Goal: Register for event/course

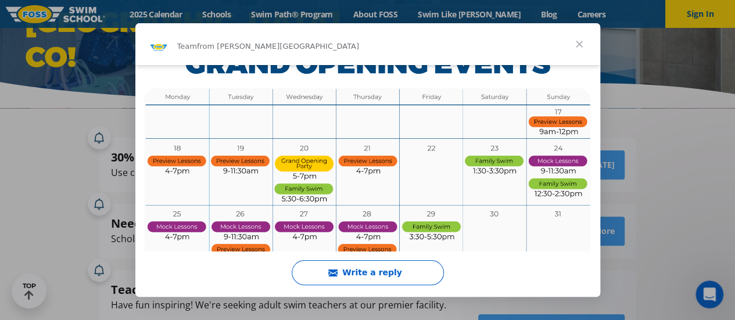
scroll to position [523, 0]
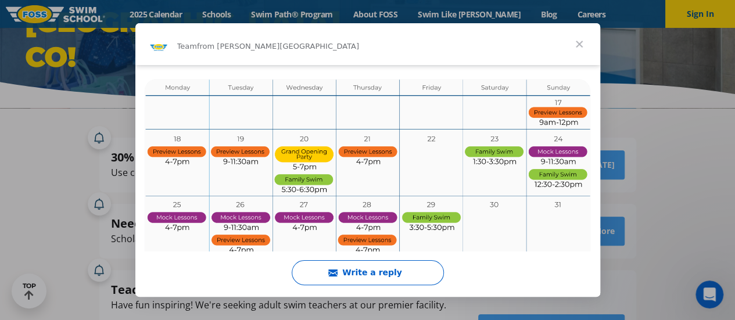
click at [581, 42] on span "Close" at bounding box center [580, 44] width 42 height 42
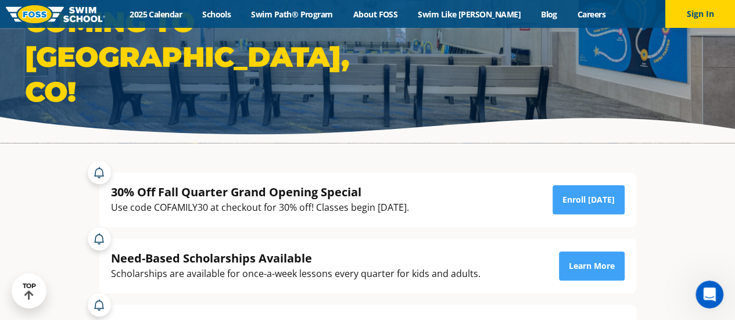
scroll to position [58, 0]
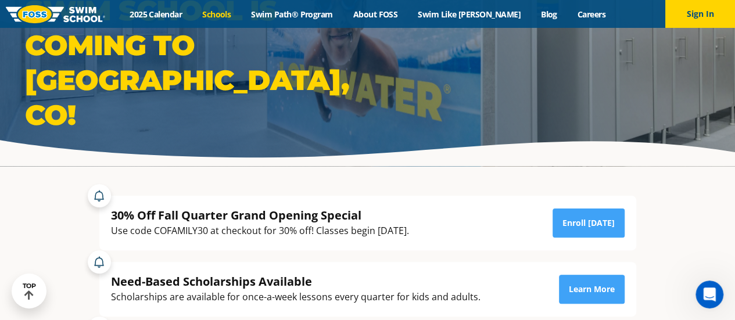
click at [227, 11] on link "Schools" at bounding box center [216, 14] width 49 height 11
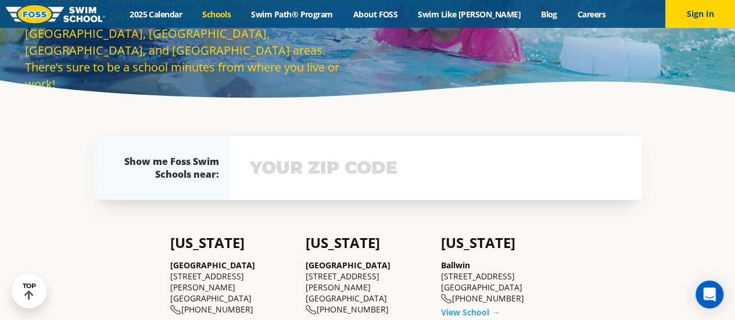
click at [348, 170] on input "text" at bounding box center [436, 168] width 379 height 34
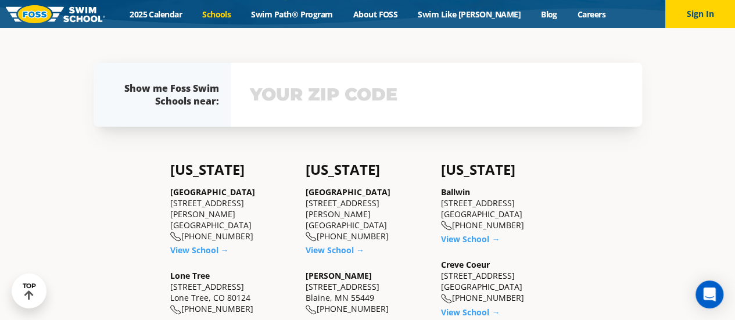
scroll to position [195, 0]
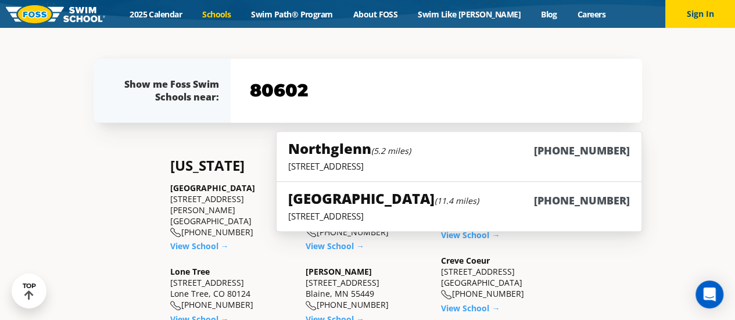
type input "80602"
click at [405, 160] on p "450 E. 120th Ave., Suite A-1, Northglenn, CO 80232" at bounding box center [458, 166] width 341 height 12
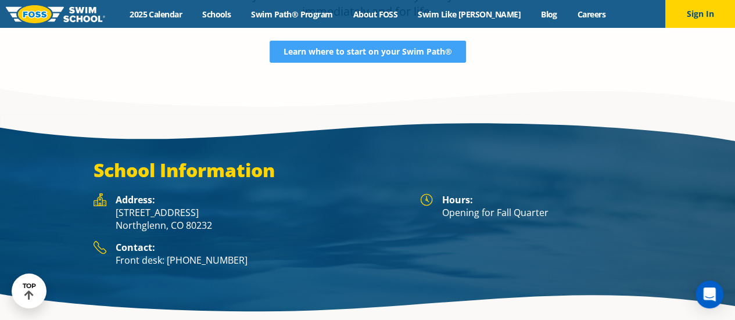
scroll to position [2093, 0]
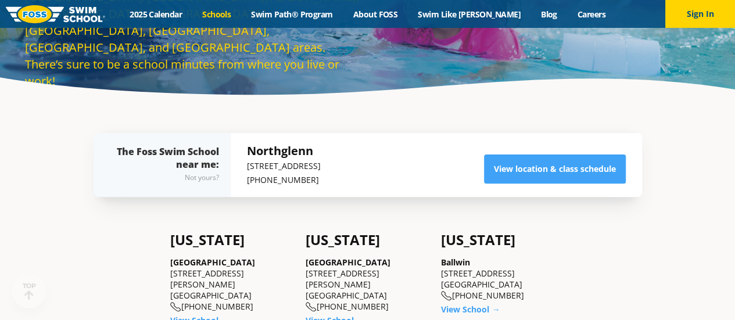
scroll to position [233, 0]
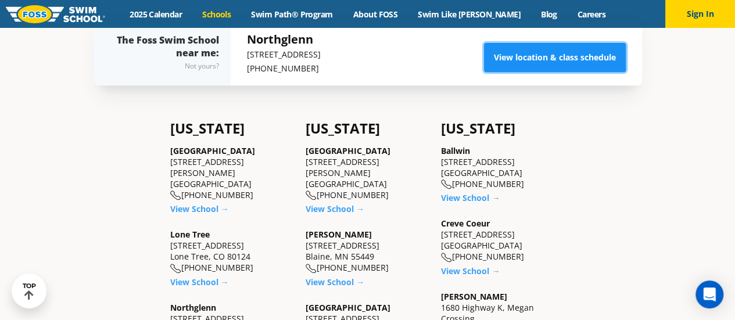
click at [520, 59] on link "View location & class schedule" at bounding box center [555, 57] width 142 height 29
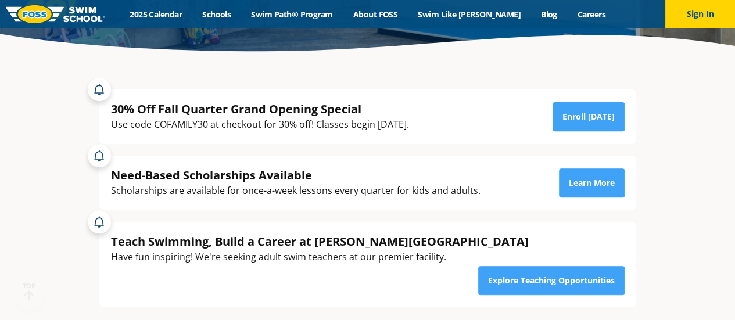
scroll to position [174, 0]
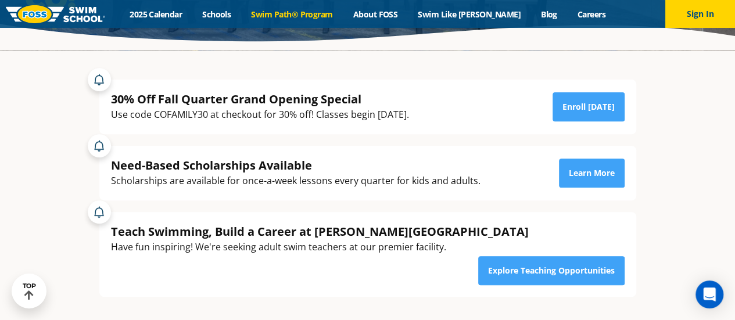
click at [329, 15] on link "Swim Path® Program" at bounding box center [292, 14] width 102 height 11
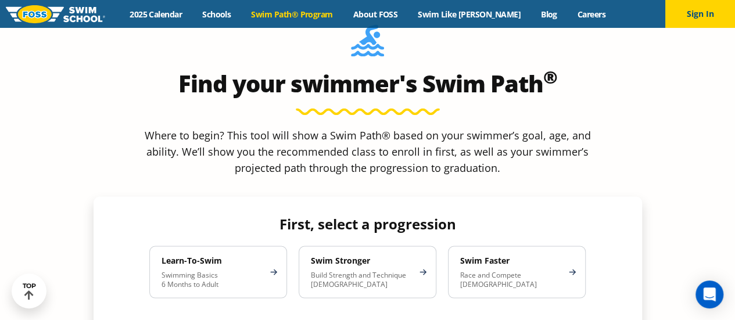
scroll to position [988, 0]
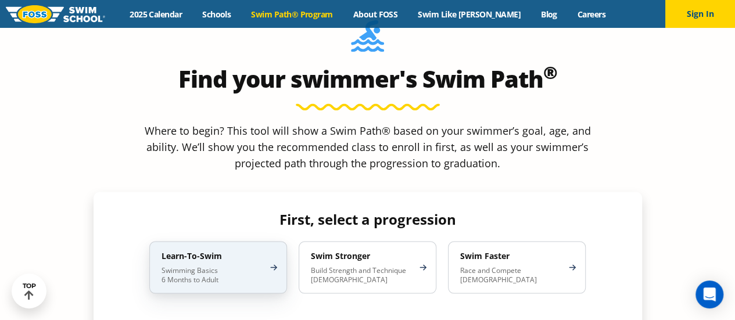
click at [222, 266] on p "Swimming Basics 6 Months to Adult" at bounding box center [213, 275] width 102 height 19
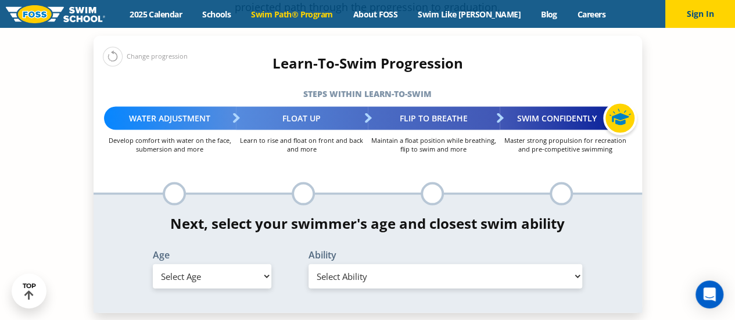
scroll to position [1163, 0]
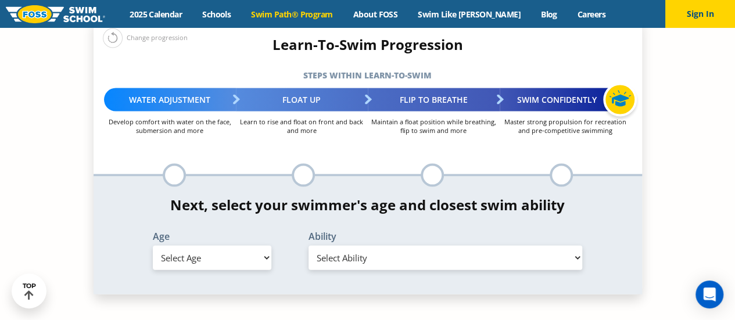
click at [217, 246] on select "Select Age 6 months - 1 year 1 year 2 years 3 years 4 years 5 years 6 years 7 y…" at bounding box center [212, 258] width 119 height 24
select select "10-years-"
click at [153, 246] on select "Select Age 6 months - 1 year 1 year 2 years 3 years 4 years 5 years 6 years 7 y…" at bounding box center [212, 258] width 119 height 24
click at [353, 246] on select "Select Ability First in-water experience When in the water, reliant on a life j…" at bounding box center [446, 258] width 274 height 24
select select "10-years--when-in-the-water-reliant-on-a-life-jacket-or-floatation-device"
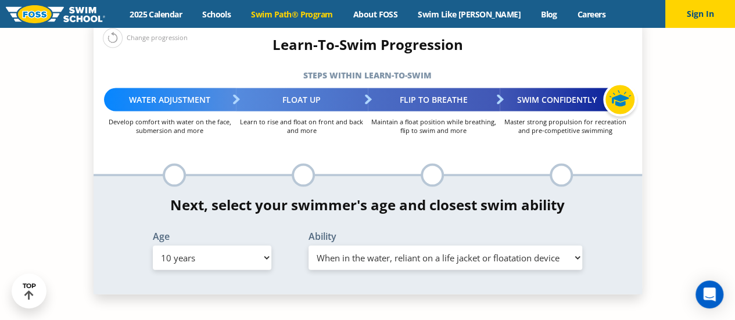
click at [309, 246] on select "Select Ability First in-water experience When in the water, reliant on a life j…" at bounding box center [446, 258] width 274 height 24
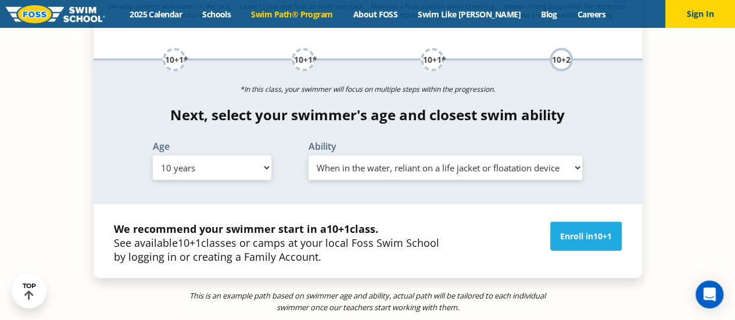
scroll to position [1279, 0]
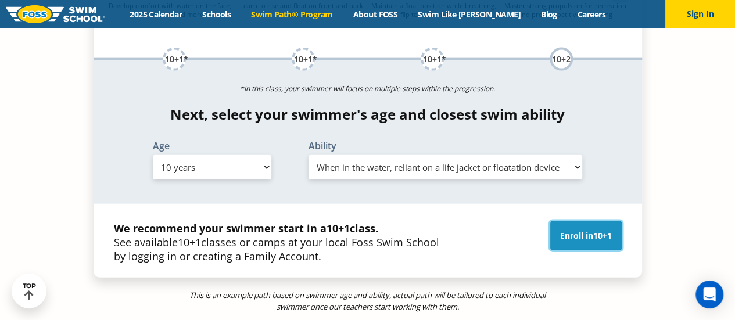
click at [574, 221] on link "Enroll in 10+1" at bounding box center [587, 235] width 72 height 29
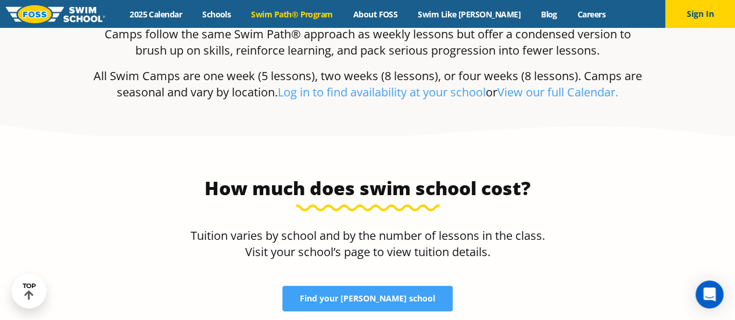
scroll to position [2267, 0]
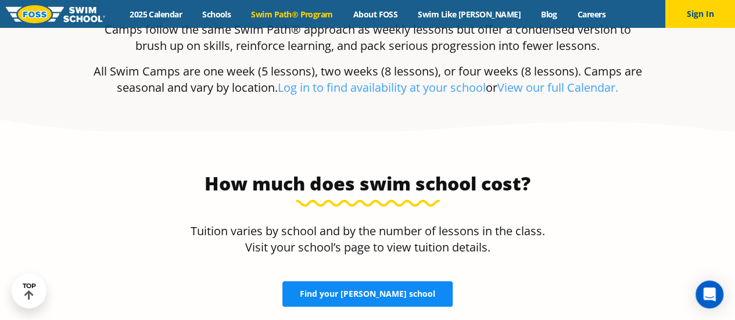
click at [388, 281] on link "Find your [PERSON_NAME] school" at bounding box center [368, 294] width 170 height 26
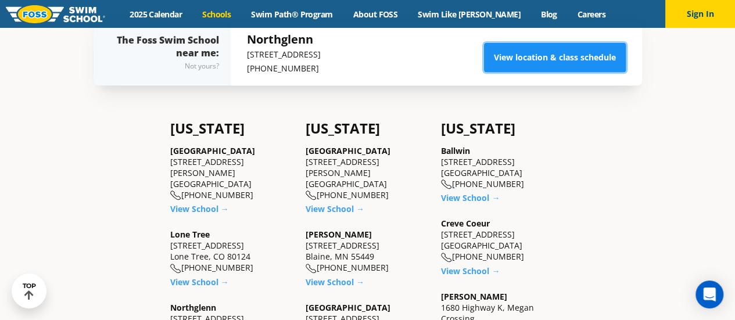
click at [530, 58] on link "View location & class schedule" at bounding box center [555, 57] width 142 height 29
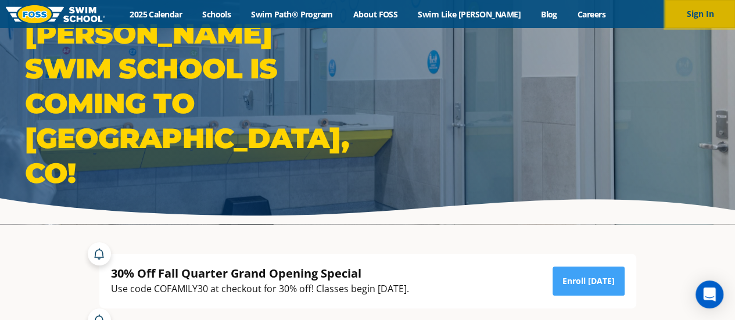
click at [717, 18] on button "Sign In" at bounding box center [701, 14] width 70 height 28
